Goal: Information Seeking & Learning: Learn about a topic

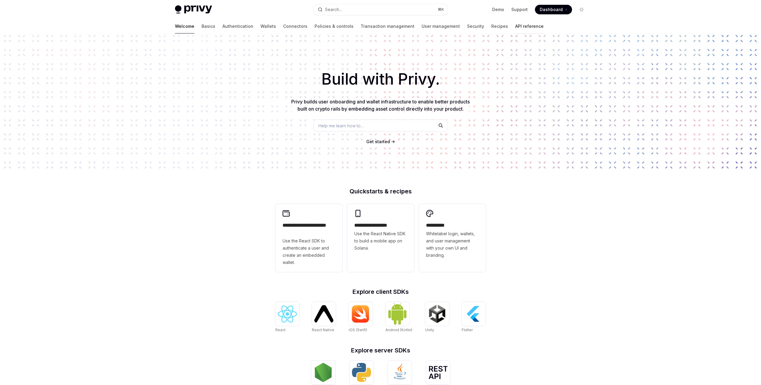
click at [515, 26] on link "API reference" at bounding box center [529, 26] width 28 height 14
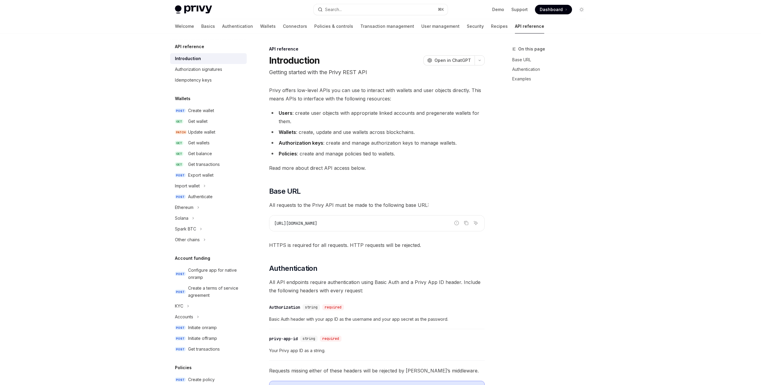
type textarea "*"
